Goal: Task Accomplishment & Management: Manage account settings

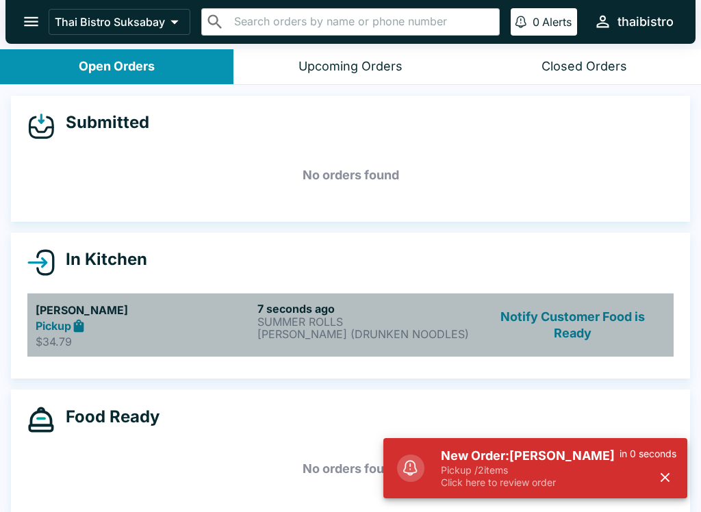
scroll to position [2, 0]
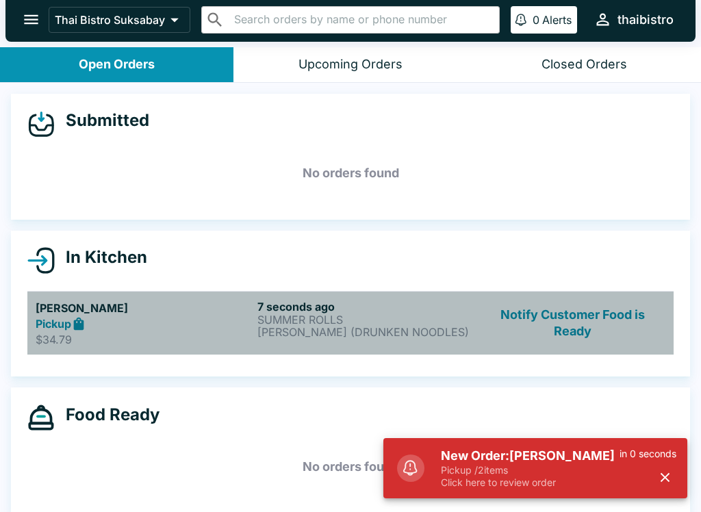
click at [391, 300] on h6 "7 seconds ago" at bounding box center [365, 307] width 216 height 14
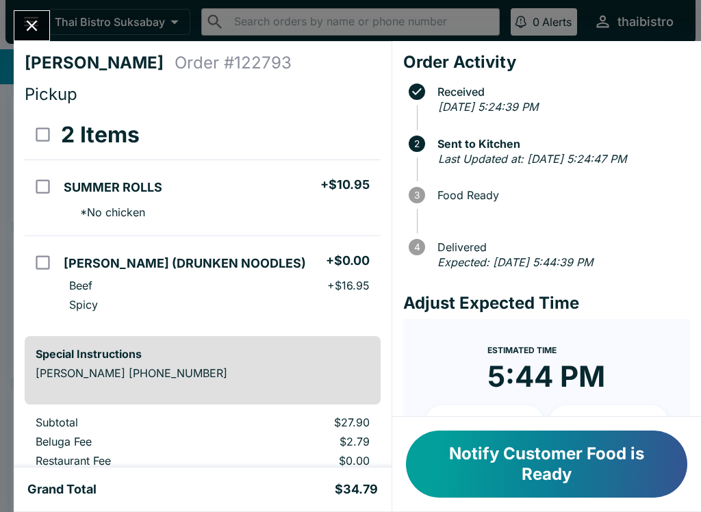
click at [549, 457] on button "Notify Customer Food is Ready" at bounding box center [546, 463] width 281 height 67
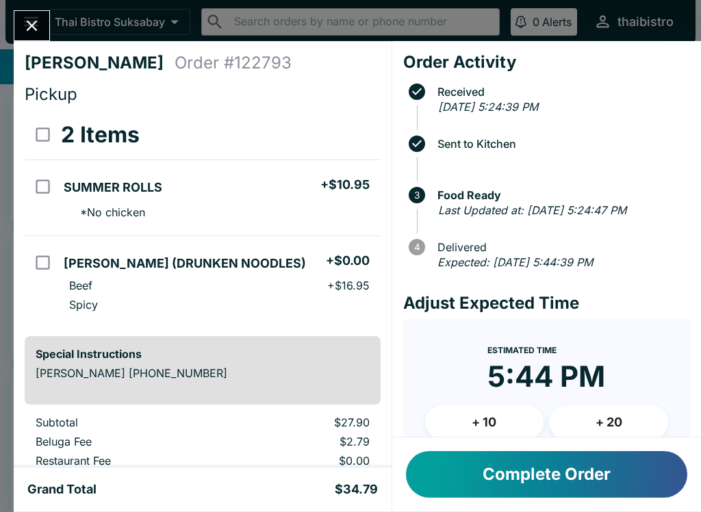
click at [517, 475] on button "Complete Order" at bounding box center [546, 474] width 281 height 47
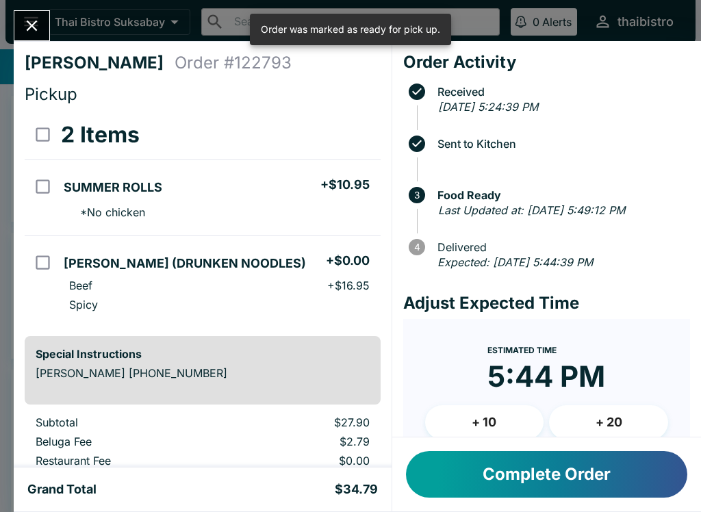
click at [497, 484] on button "Complete Order" at bounding box center [546, 474] width 281 height 47
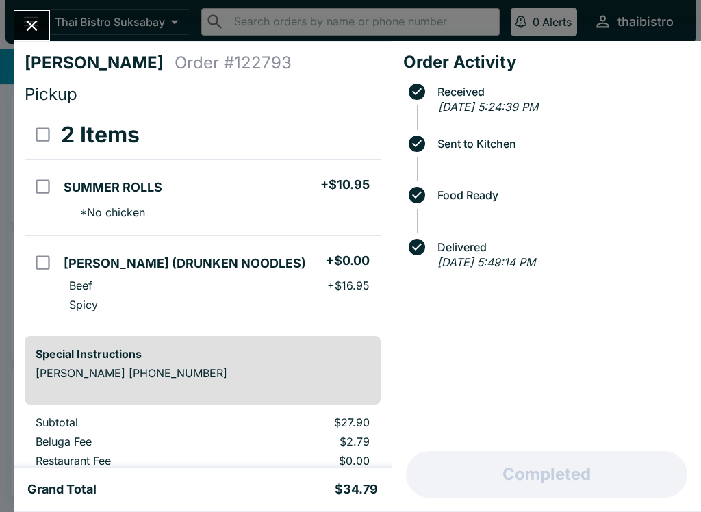
click at [44, 30] on button "Close" at bounding box center [31, 25] width 35 height 29
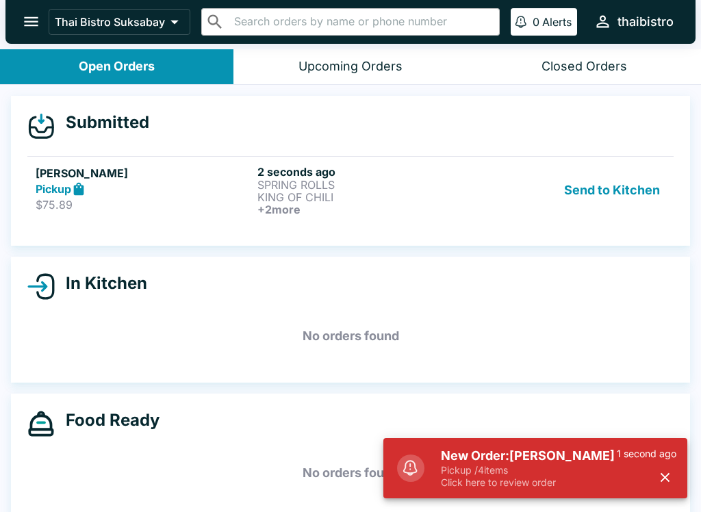
click at [166, 242] on div "Submitted [PERSON_NAME] Pickup $75.89 2 seconds ago SPRING ROLLS KING OF CHILI …" at bounding box center [350, 171] width 679 height 150
click at [235, 216] on link "[PERSON_NAME] Pickup $75.89 2 seconds ago SPRING ROLLS KING OF CHILI + 2 more S…" at bounding box center [350, 190] width 646 height 68
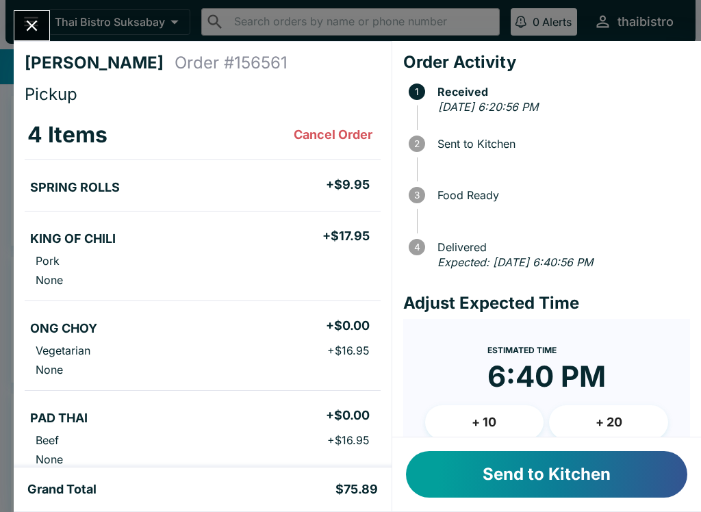
click at [512, 482] on button "Send to Kitchen" at bounding box center [546, 474] width 281 height 47
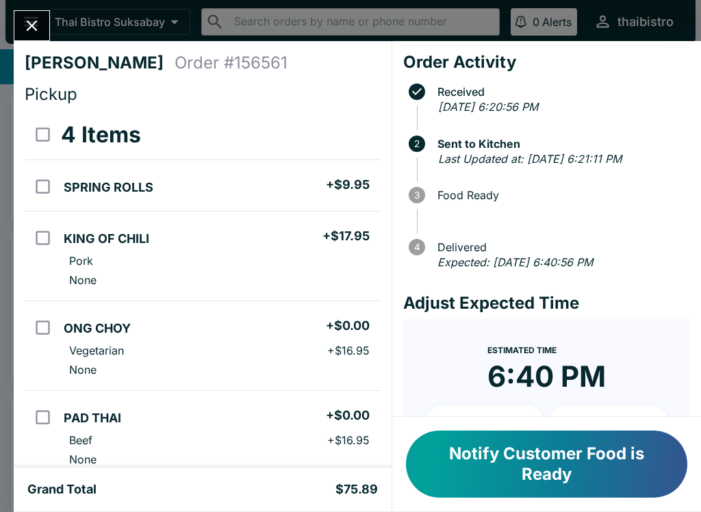
click at [49, 26] on button "Close" at bounding box center [31, 25] width 35 height 29
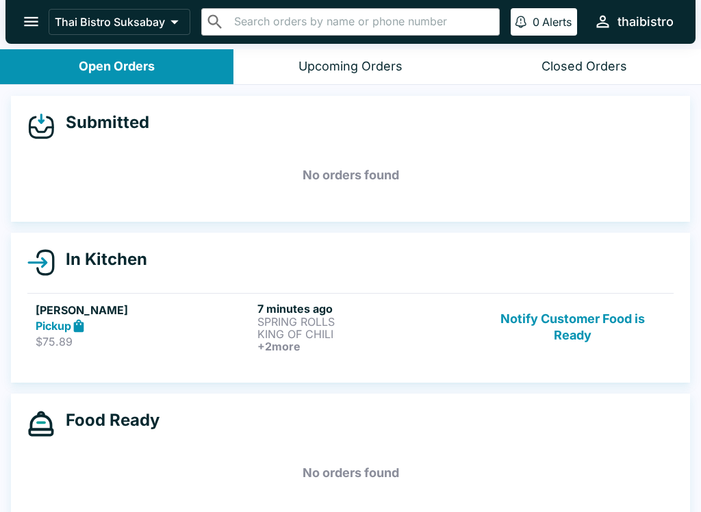
click at [430, 343] on h6 "+ 2 more" at bounding box center [365, 346] width 216 height 12
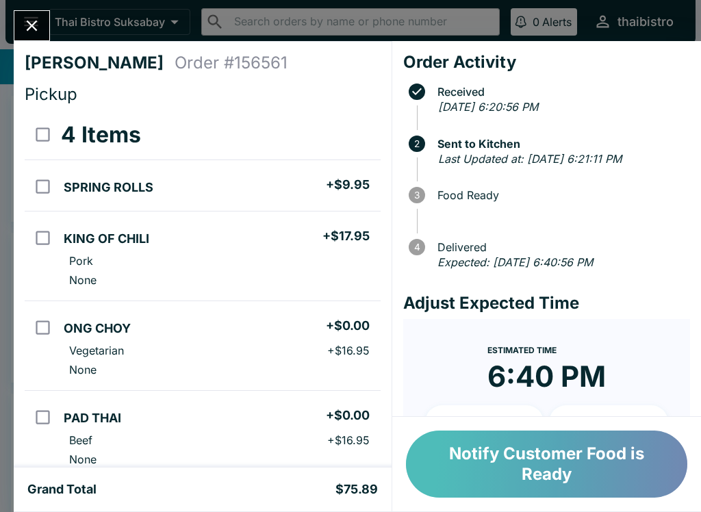
click at [610, 473] on button "Notify Customer Food is Ready" at bounding box center [546, 463] width 281 height 67
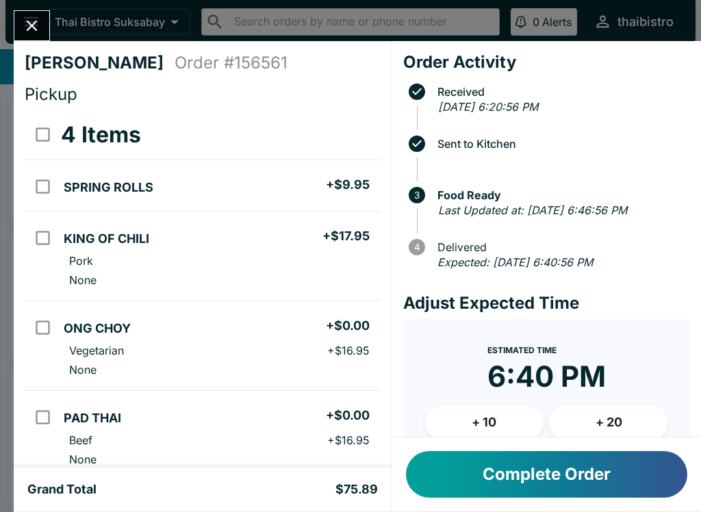
click at [515, 473] on button "Complete Order" at bounding box center [546, 474] width 281 height 47
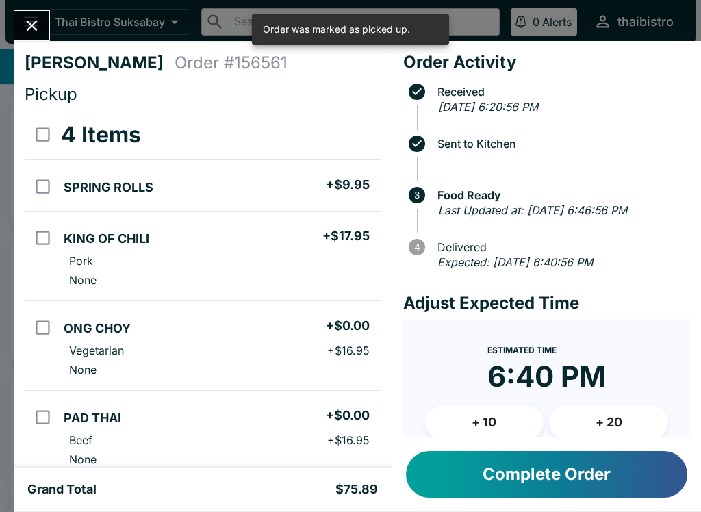
click at [29, 7] on div "[PERSON_NAME] Order # 156561 Pickup 4 Items SPRING ROLLS + $9.95 KING OF CHILI …" at bounding box center [350, 256] width 701 height 512
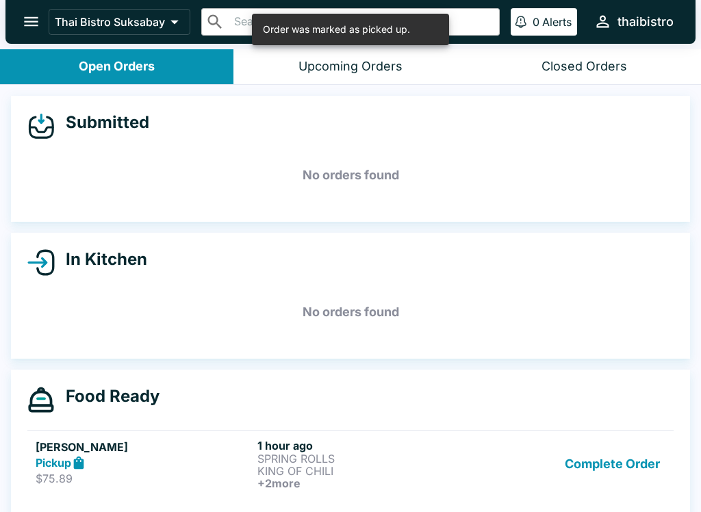
click at [598, 457] on button "Complete Order" at bounding box center [612, 464] width 106 height 51
